Goal: Communication & Community: Answer question/provide support

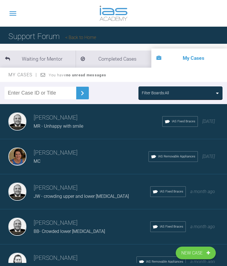
click at [203, 94] on div "Filter Boards: All" at bounding box center [180, 93] width 77 height 6
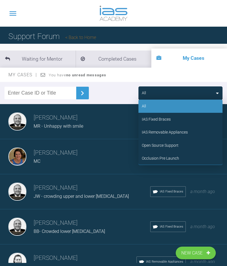
click at [161, 157] on div "Occlusion Pre Launch" at bounding box center [160, 158] width 37 height 6
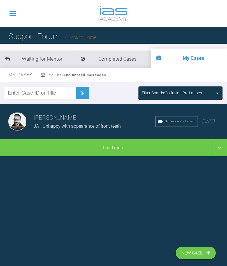
click at [118, 151] on div "Load more" at bounding box center [113, 147] width 227 height 17
click at [204, 124] on div "[DATE]" at bounding box center [208, 121] width 13 height 7
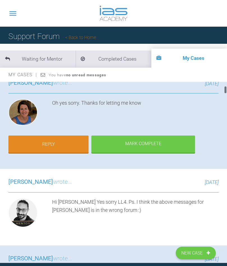
scroll to position [74, 0]
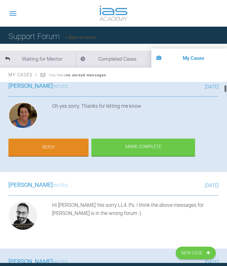
click at [62, 148] on link "Reply" at bounding box center [48, 146] width 80 height 17
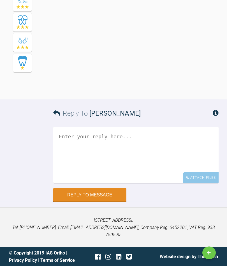
scroll to position [11463, 0]
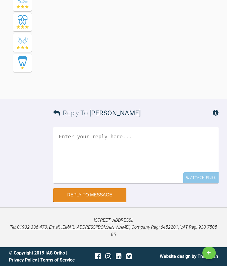
click at [70, 145] on textarea at bounding box center [135, 155] width 165 height 56
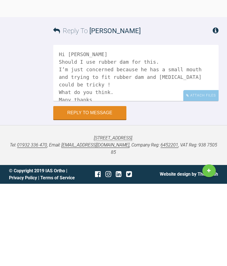
click at [112, 127] on textarea "Hi [PERSON_NAME] Should I use rubber dam for this. I’m just concerned because h…" at bounding box center [135, 155] width 165 height 56
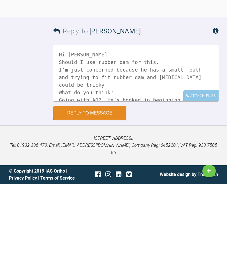
type textarea "Hi [PERSON_NAME] Should I use rubber dam for this. I’m just concerned because h…"
click at [98, 188] on button "Reply to Message" at bounding box center [89, 194] width 73 height 13
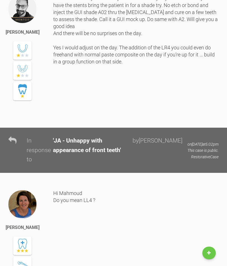
scroll to position [9406, 0]
